Goal: Task Accomplishment & Management: Manage account settings

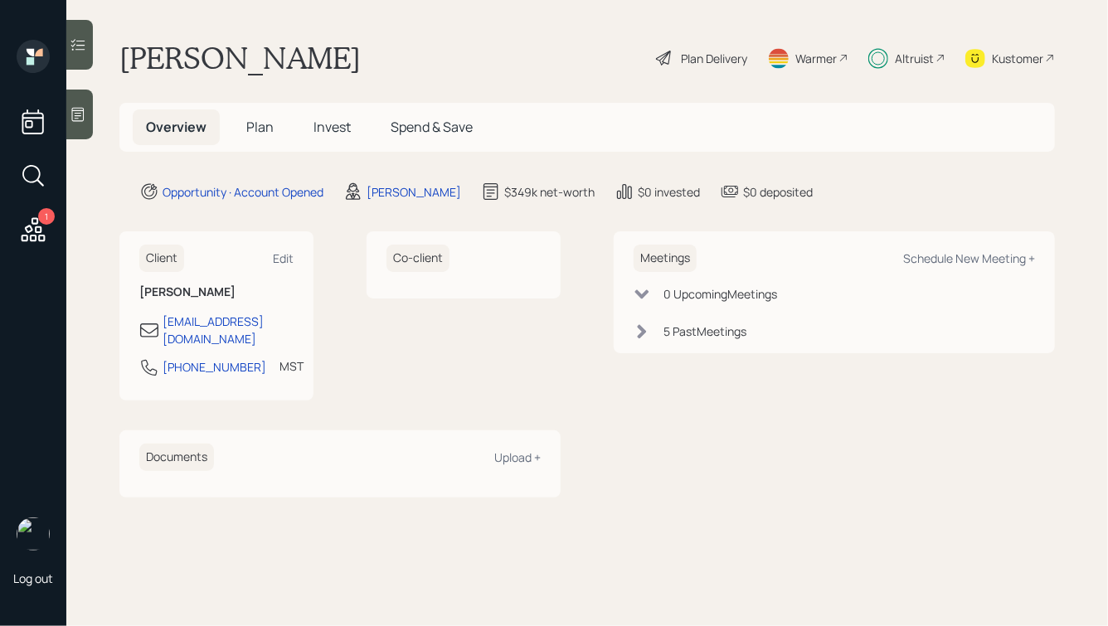
click at [269, 129] on span "Plan" at bounding box center [259, 127] width 27 height 18
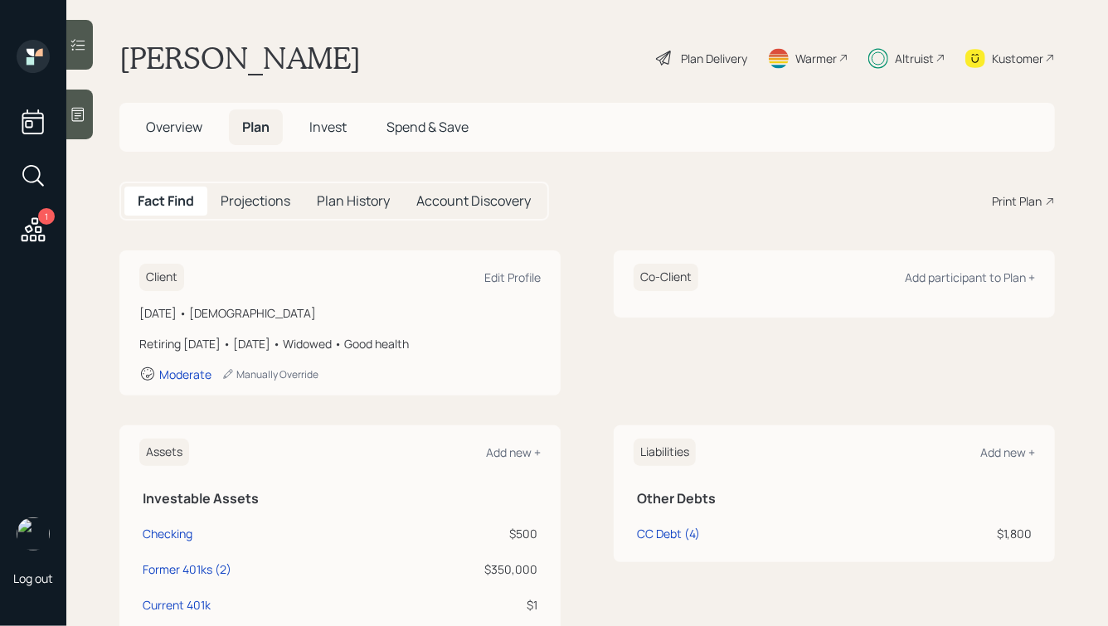
click at [333, 125] on span "Invest" at bounding box center [327, 127] width 37 height 18
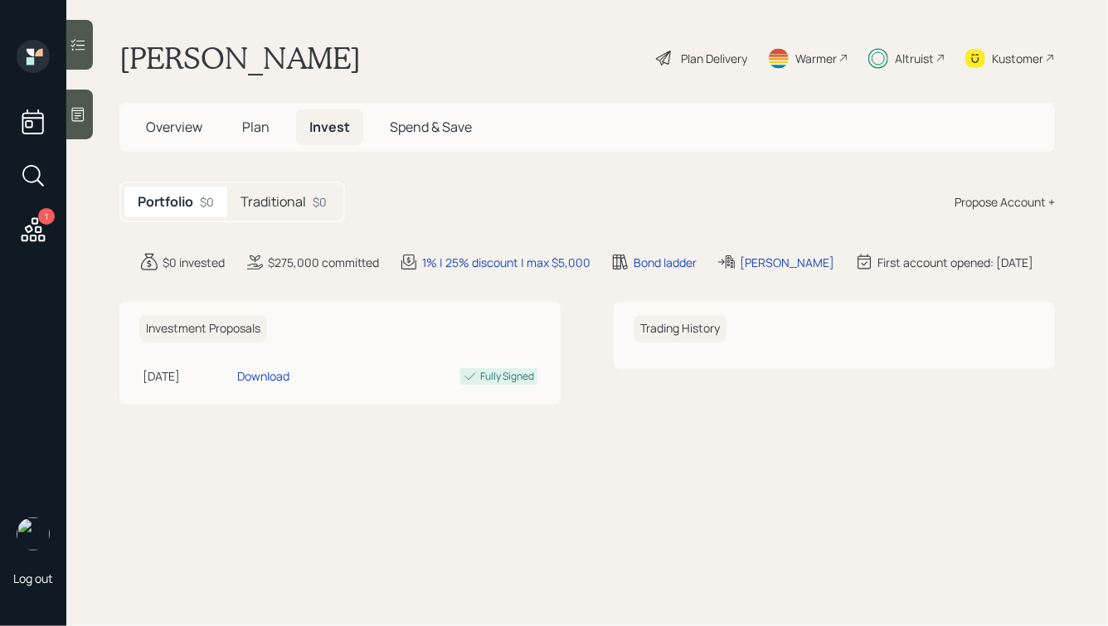
click at [301, 209] on h5 "Traditional" at bounding box center [273, 202] width 66 height 16
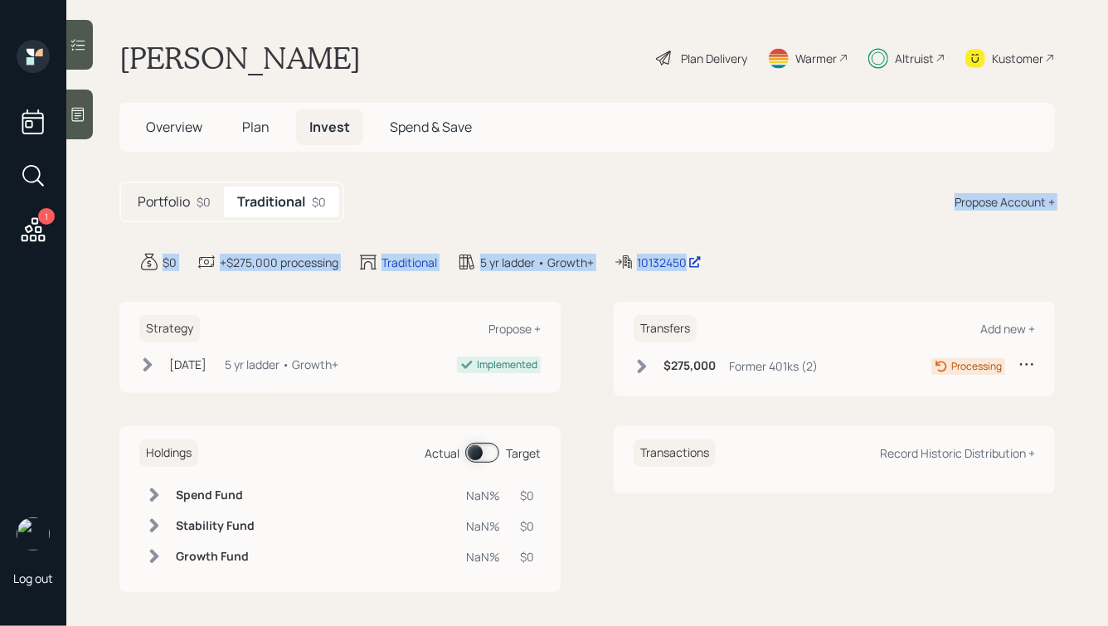
drag, startPoint x: 774, startPoint y: 268, endPoint x: 513, endPoint y: 192, distance: 271.9
click at [513, 194] on main "[PERSON_NAME] Plan Delivery Warmer Altruist Kustomer Overview Plan Invest Spend…" at bounding box center [586, 313] width 1041 height 626
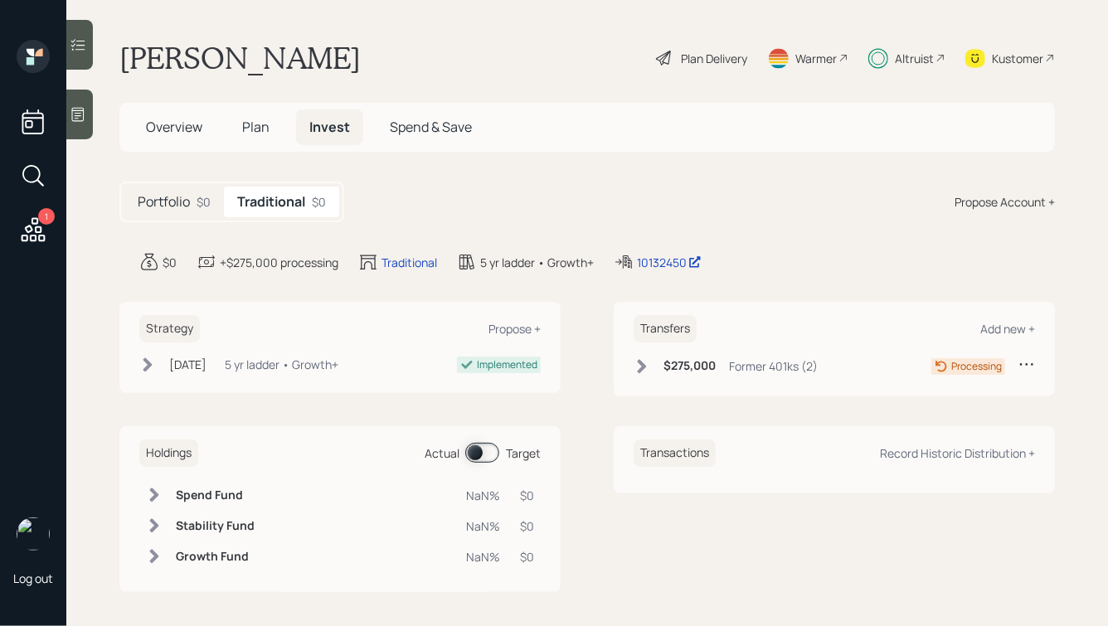
click at [513, 192] on div "Portfolio $0 Traditional $0 Propose Account +" at bounding box center [586, 202] width 935 height 41
click at [246, 121] on span "Plan" at bounding box center [255, 127] width 27 height 18
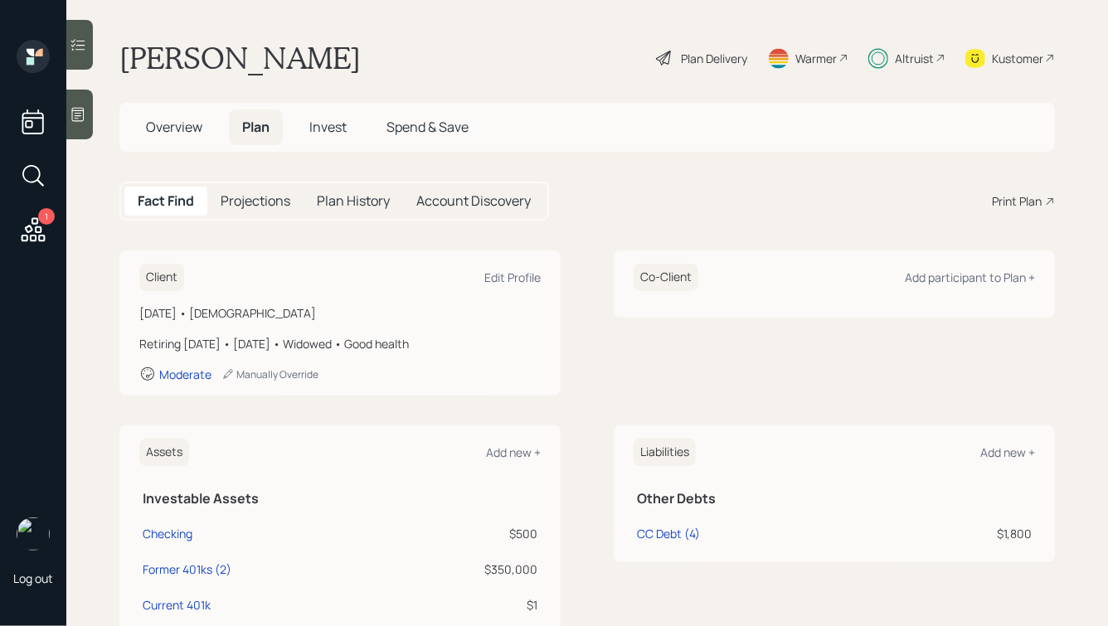
click at [434, 190] on div "Account Discovery" at bounding box center [473, 201] width 141 height 29
